Goal: Obtain resource: Download file/media

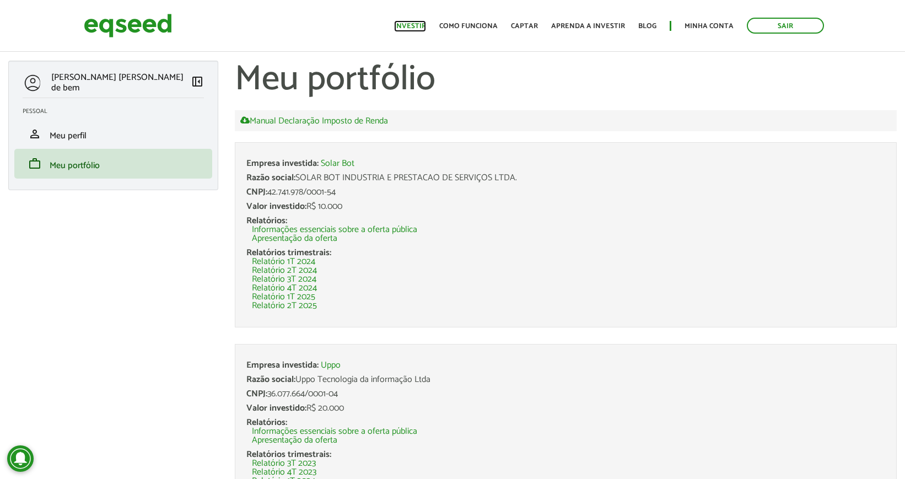
click at [423, 25] on link "Investir" at bounding box center [410, 26] width 32 height 7
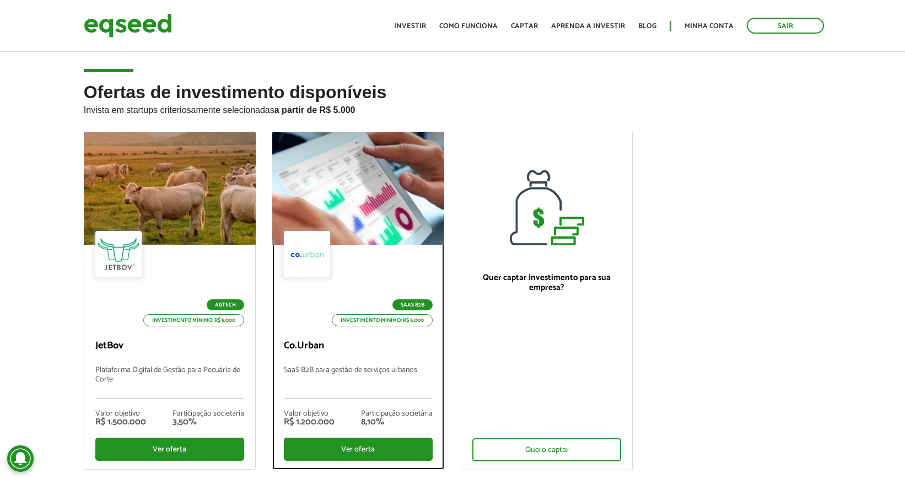
click at [318, 211] on div at bounding box center [358, 189] width 206 height 136
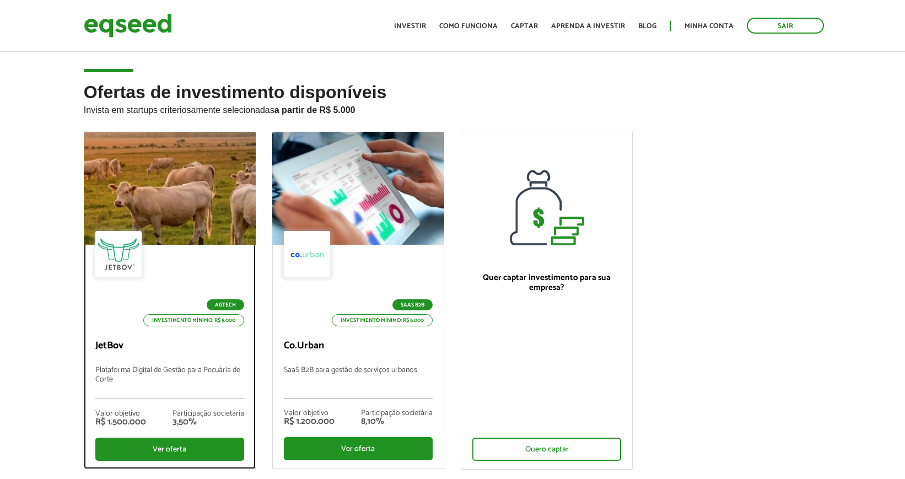
click at [165, 174] on div at bounding box center [170, 189] width 206 height 136
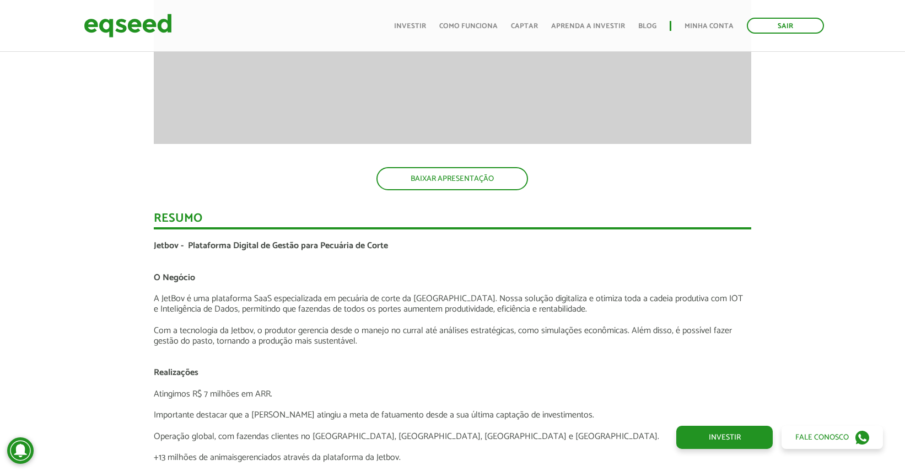
scroll to position [1529, 0]
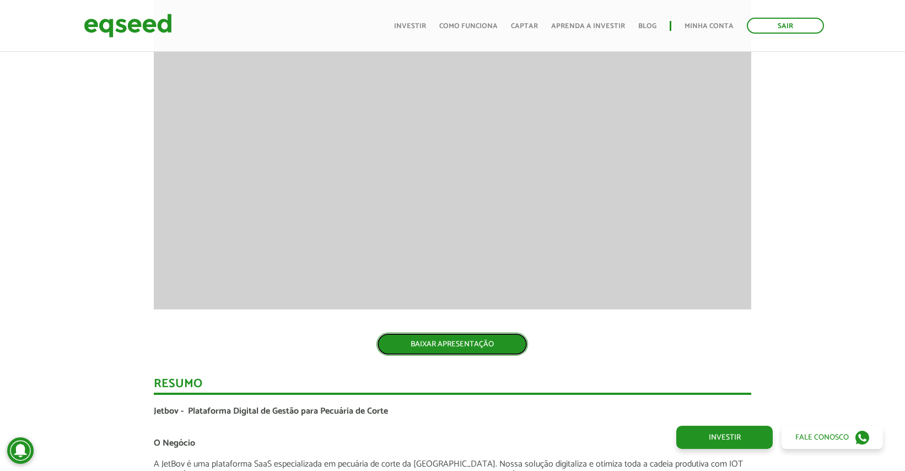
click at [454, 349] on link "BAIXAR APRESENTAÇÃO" at bounding box center [452, 343] width 152 height 23
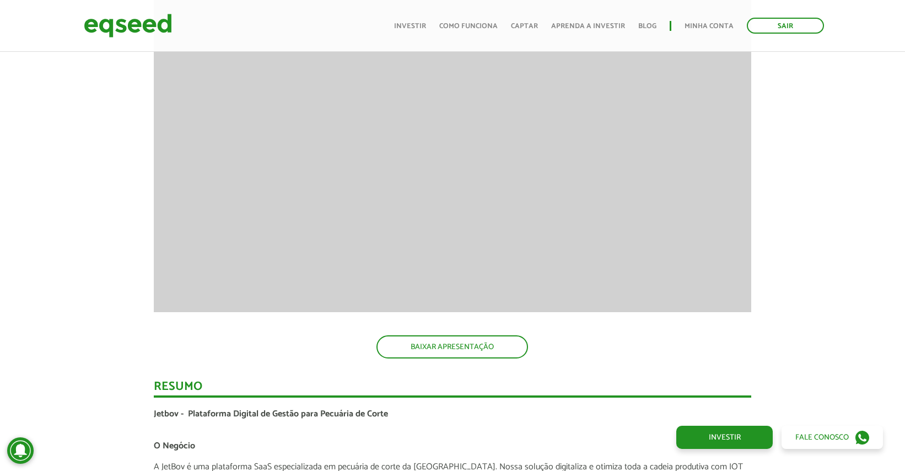
scroll to position [1143, 0]
